Goal: Information Seeking & Learning: Learn about a topic

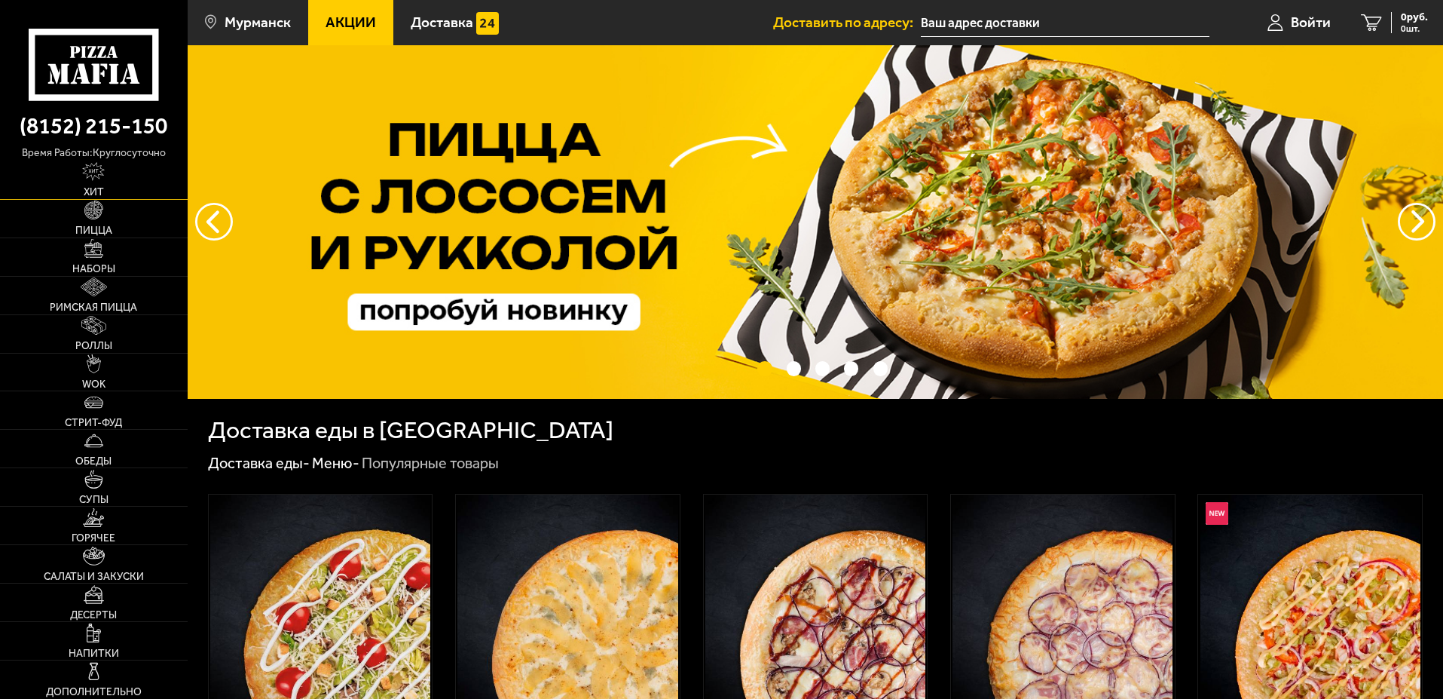
click at [118, 176] on link "Хит" at bounding box center [94, 180] width 188 height 38
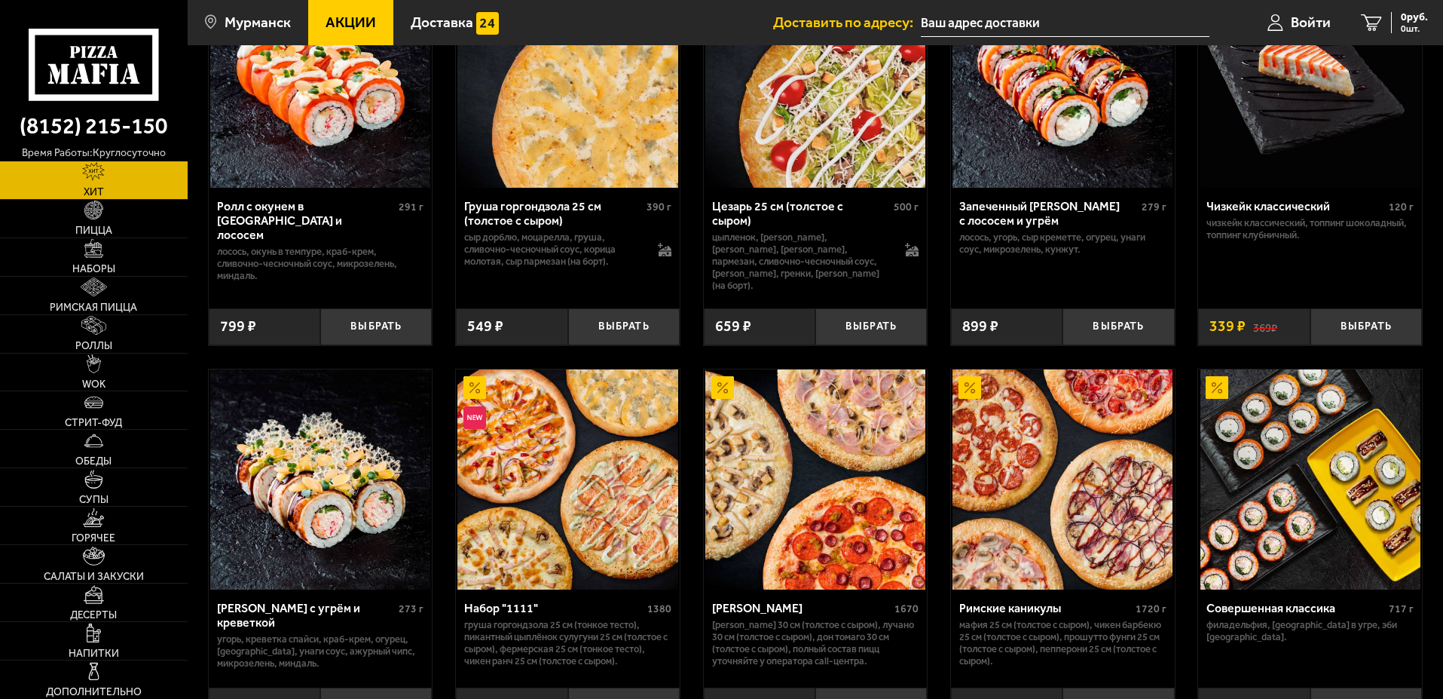
scroll to position [678, 0]
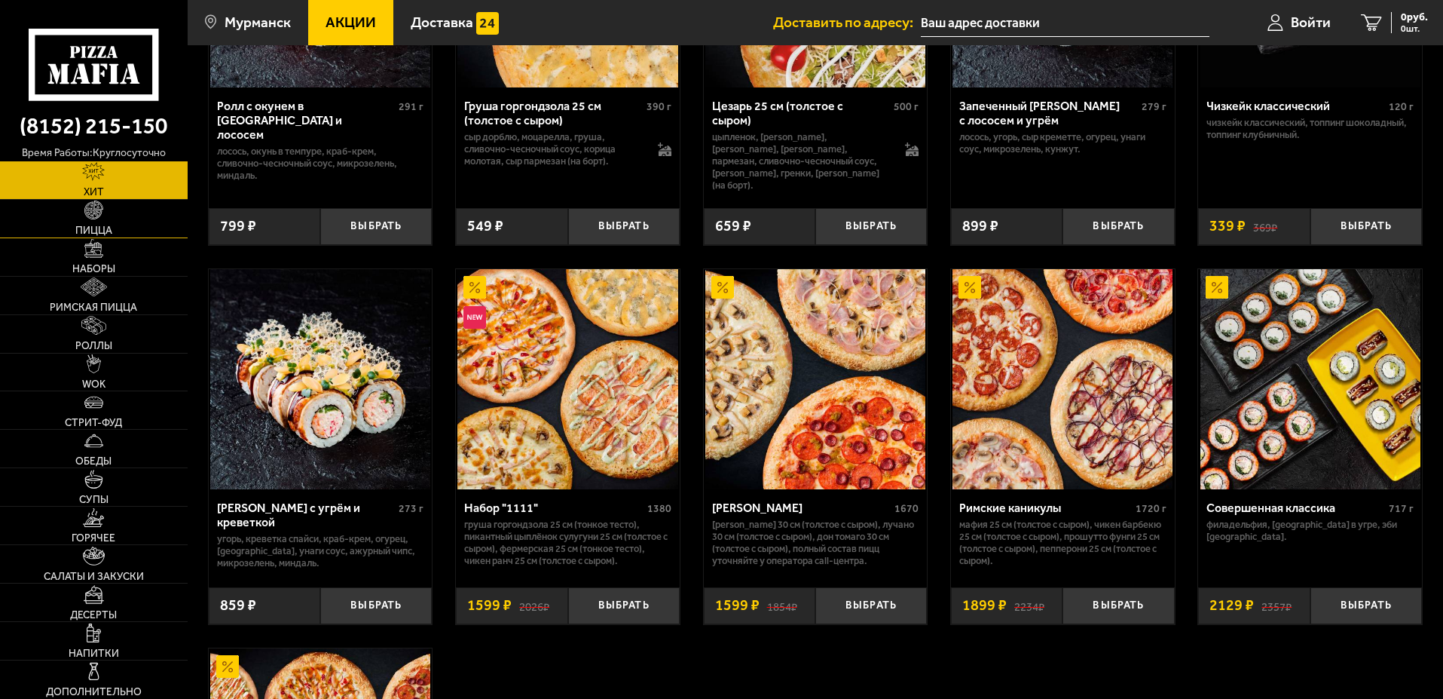
click at [90, 221] on link "Пицца" at bounding box center [94, 219] width 188 height 38
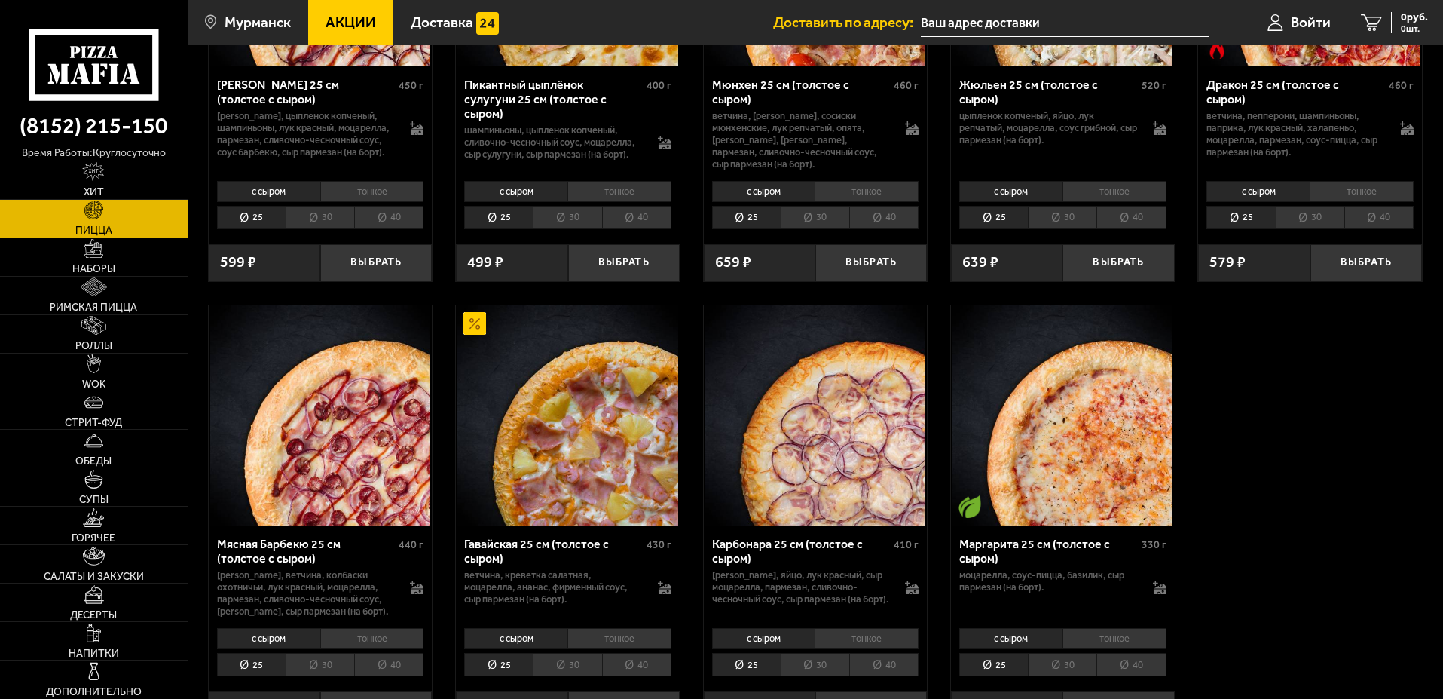
scroll to position [2714, 0]
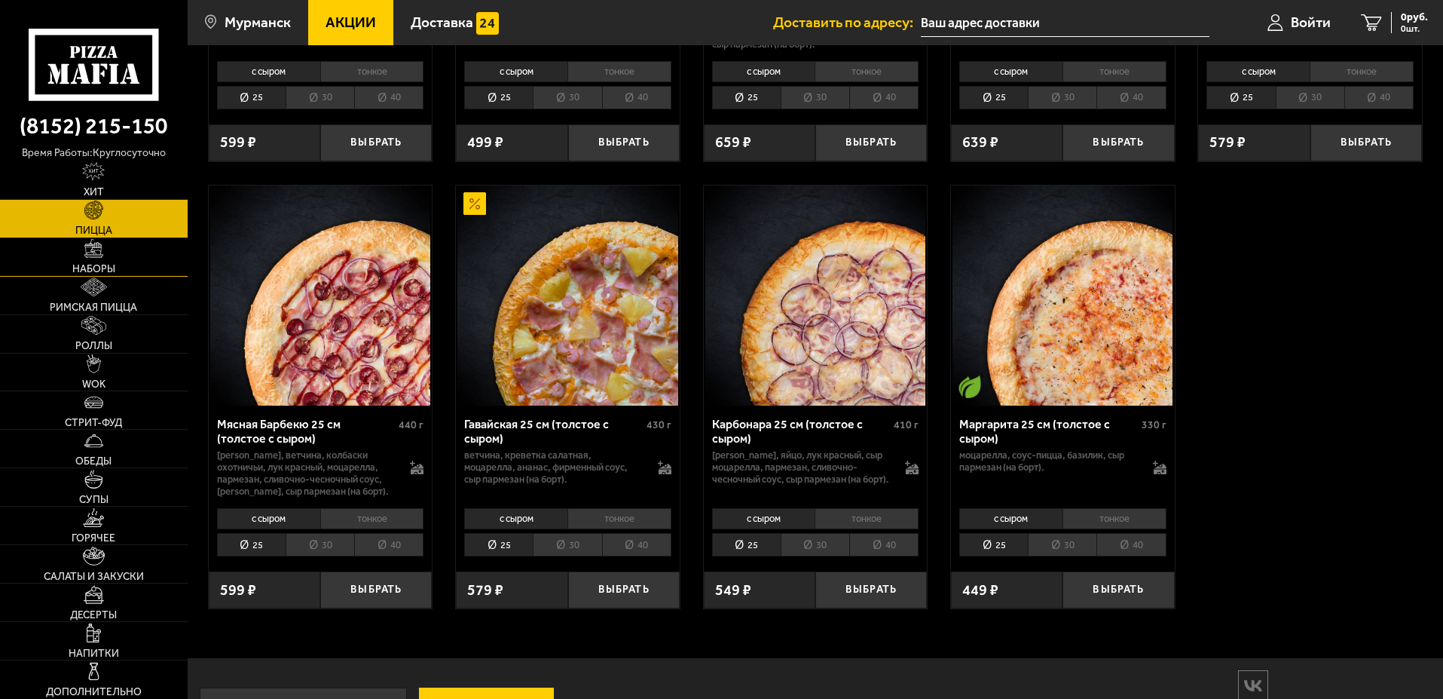
click at [89, 240] on img at bounding box center [93, 248] width 19 height 19
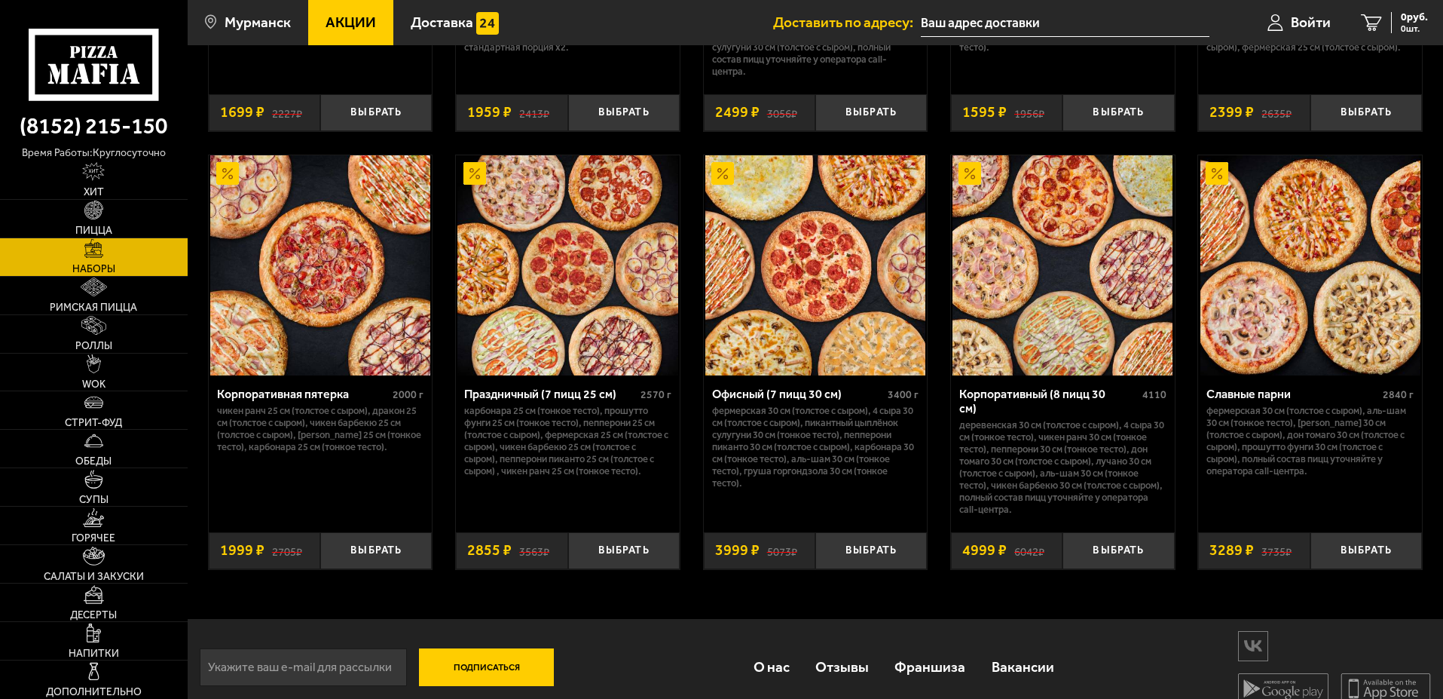
scroll to position [2291, 0]
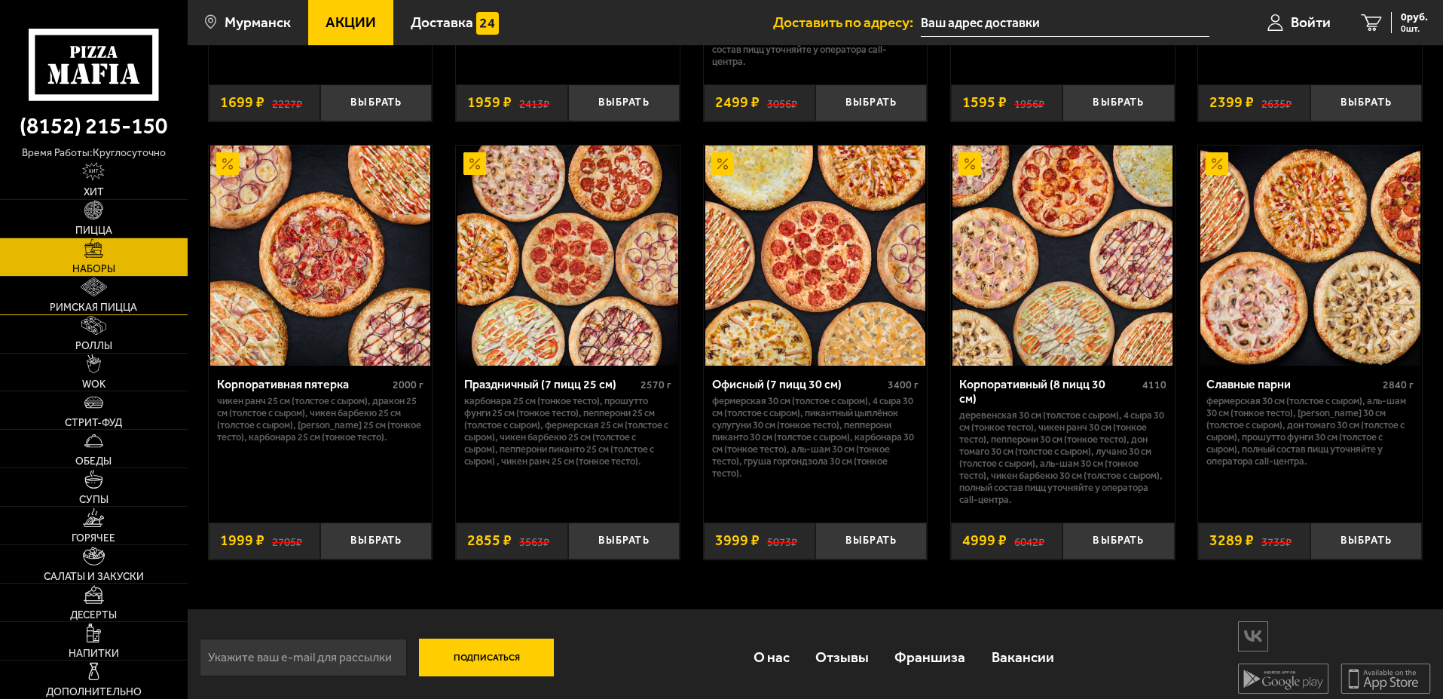
click at [85, 302] on span "Римская пицца" at bounding box center [93, 307] width 87 height 11
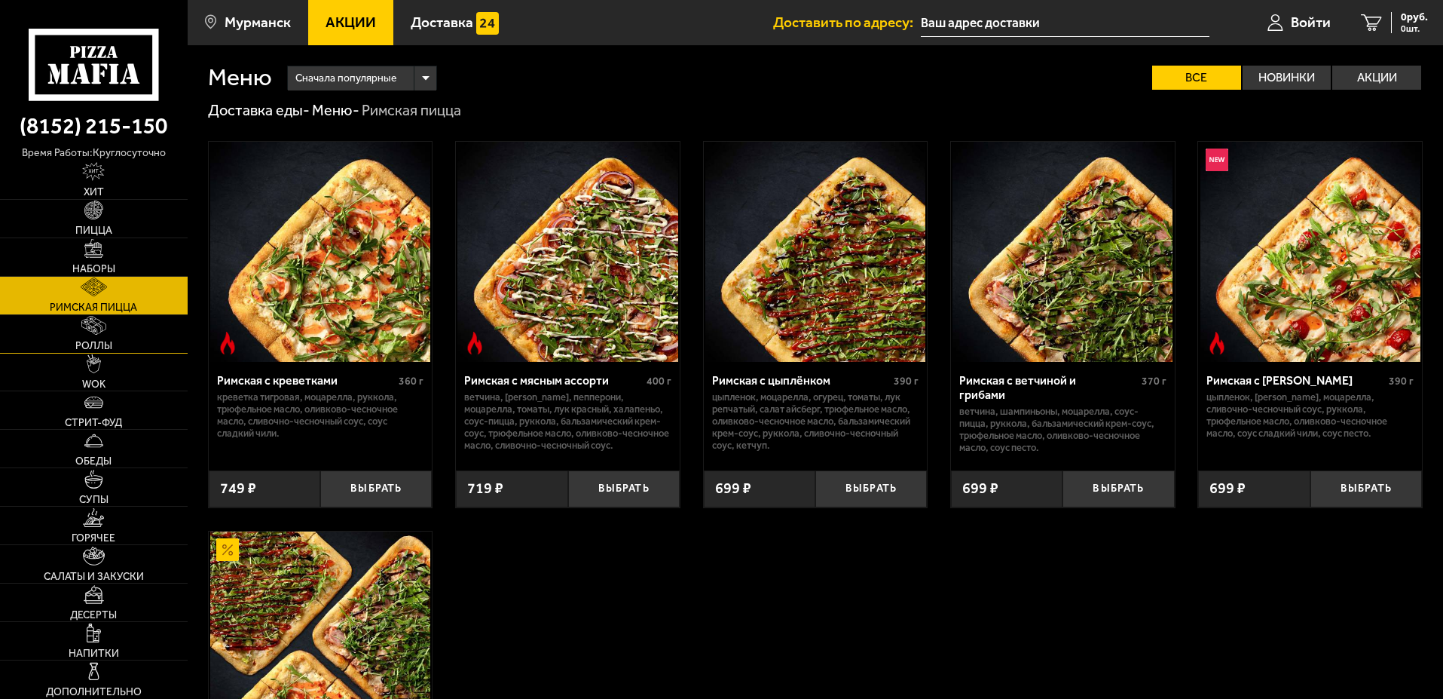
click at [92, 337] on link "Роллы" at bounding box center [94, 334] width 188 height 38
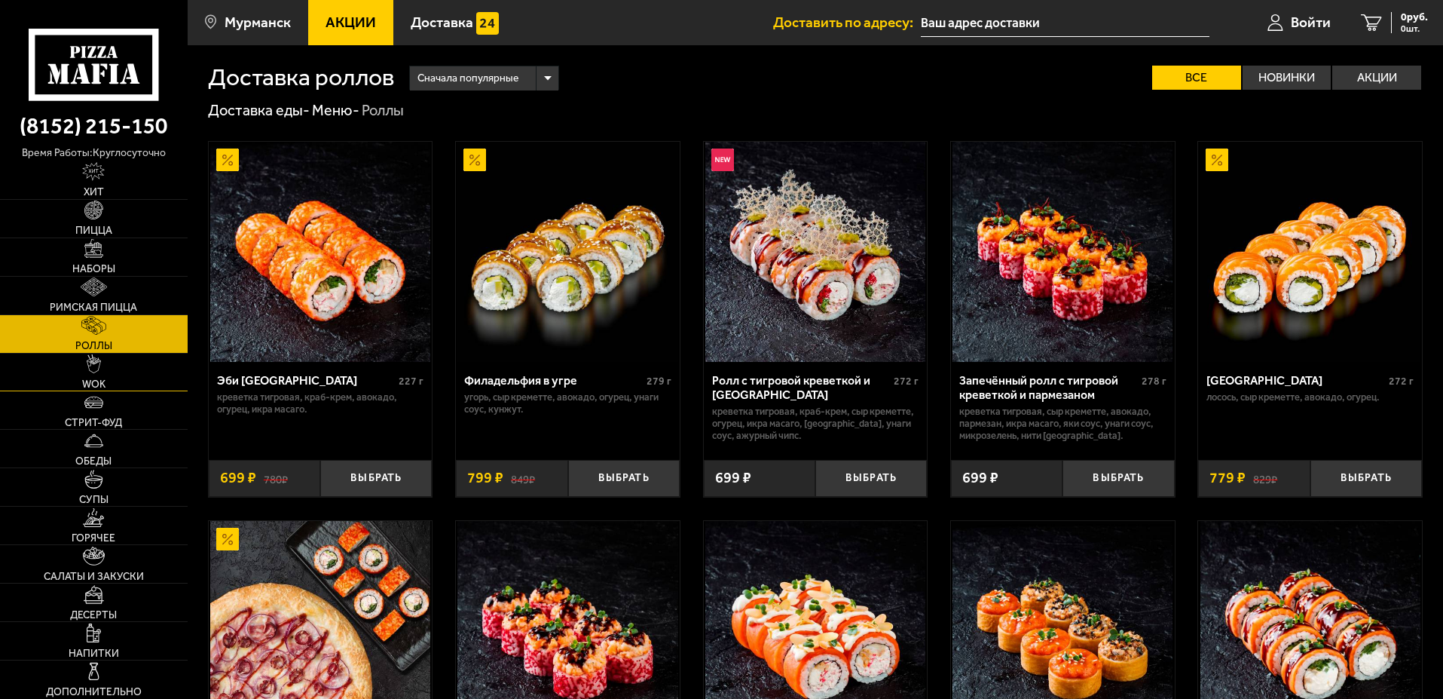
click at [98, 374] on link "WOK" at bounding box center [94, 373] width 188 height 38
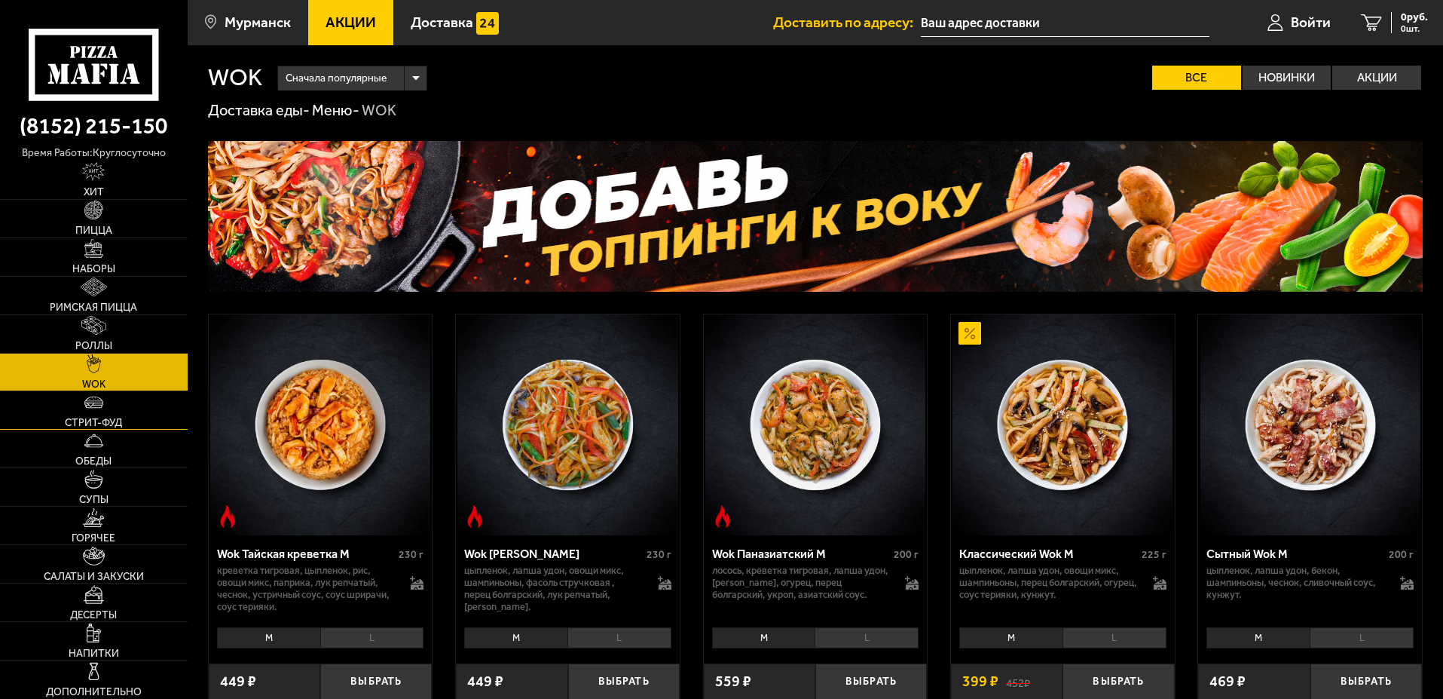
click at [97, 408] on img at bounding box center [93, 402] width 19 height 19
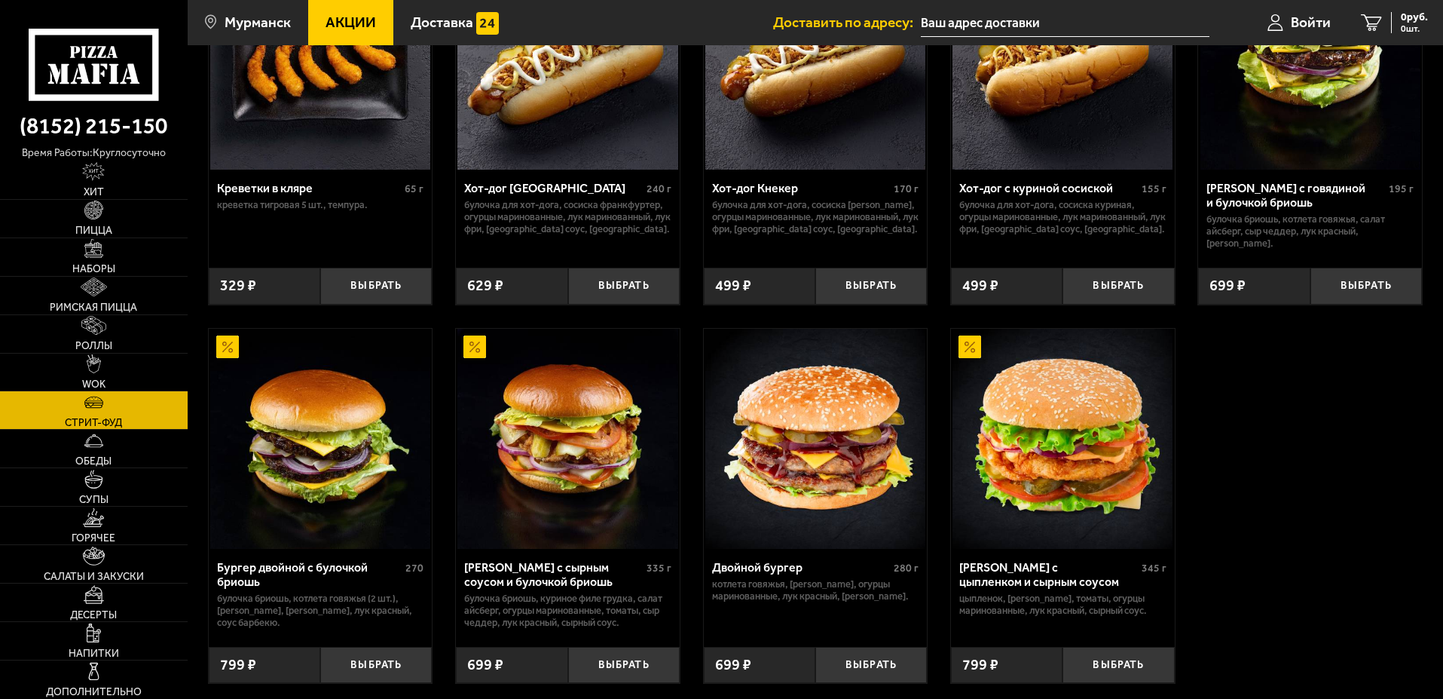
scroll to position [226, 0]
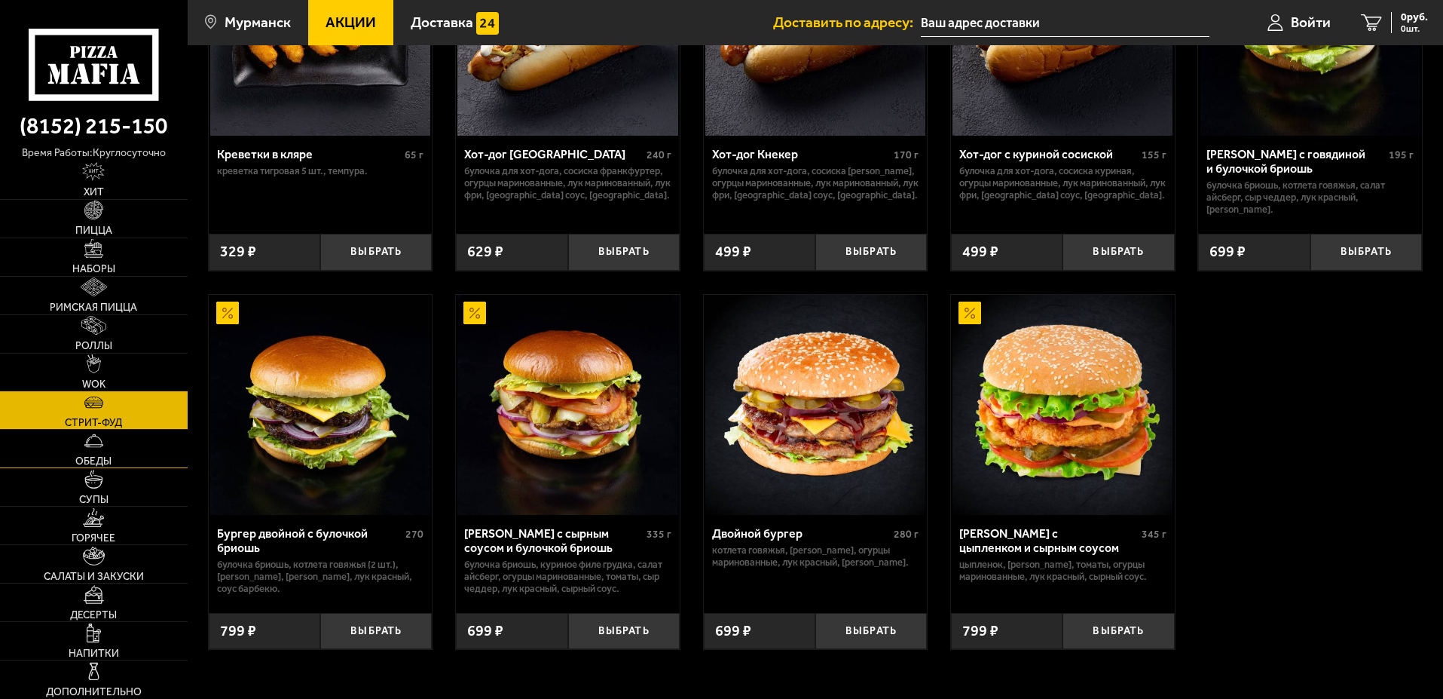
click at [118, 452] on link "Обеды" at bounding box center [94, 449] width 188 height 38
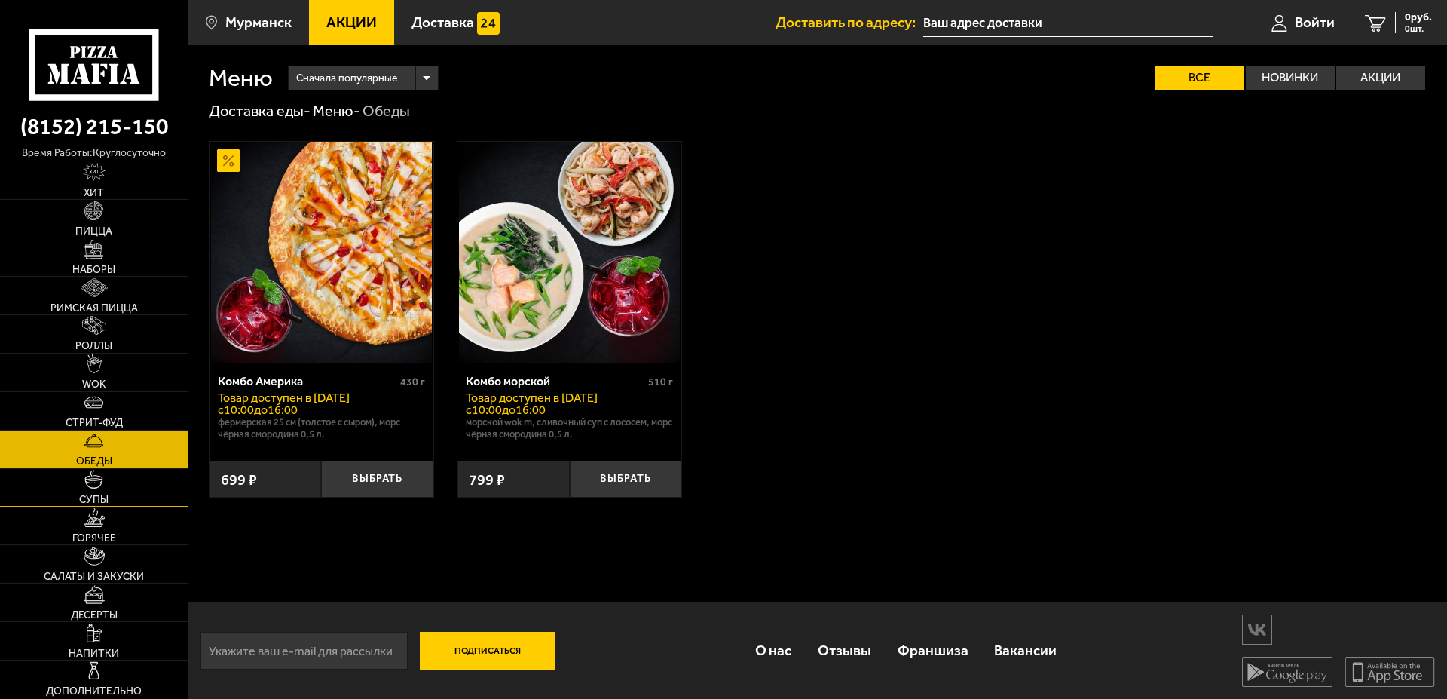
click at [136, 488] on link "Супы" at bounding box center [94, 488] width 188 height 38
